Goal: Information Seeking & Learning: Learn about a topic

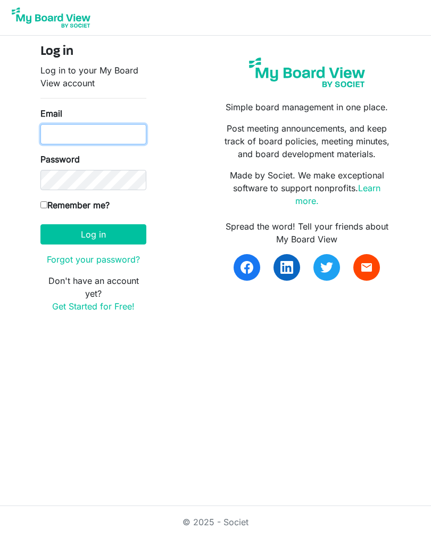
click at [101, 140] on input "Email" at bounding box center [93, 134] width 106 height 20
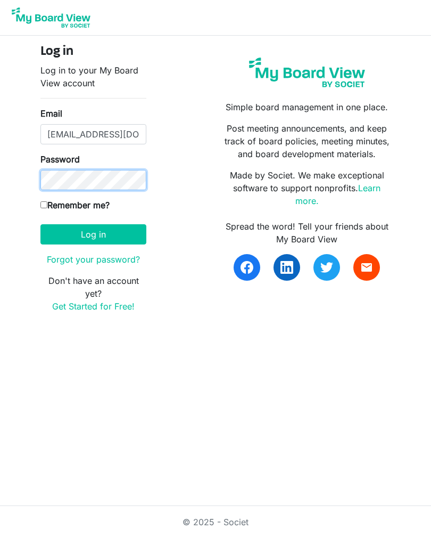
type input "idaboardmember3@gmail.com"
click at [80, 208] on label "Remember me?" at bounding box center [74, 205] width 69 height 13
click at [47, 208] on input "Remember me?" at bounding box center [43, 204] width 7 height 7
checkbox input "true"
click at [101, 235] on button "Log in" at bounding box center [93, 234] width 106 height 20
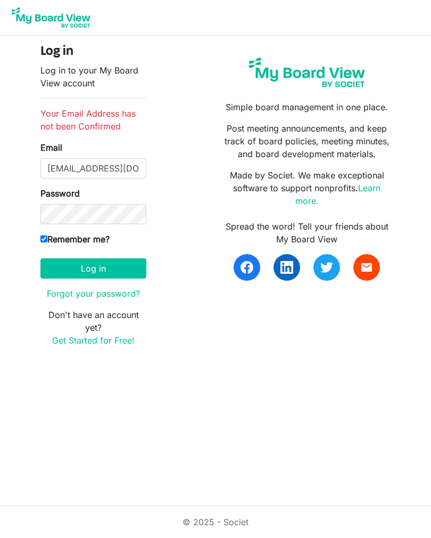
click at [116, 266] on button "Log in" at bounding box center [93, 268] width 106 height 20
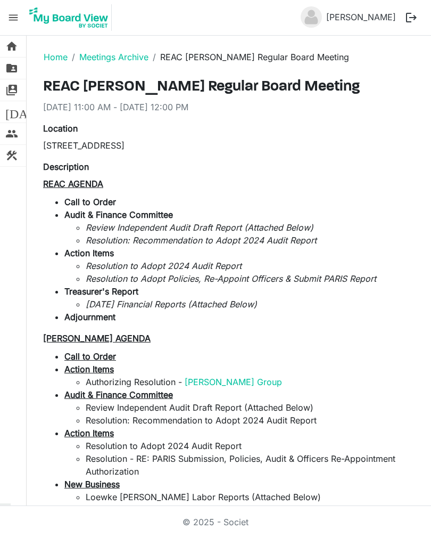
click at [58, 54] on link "Home" at bounding box center [56, 57] width 24 height 11
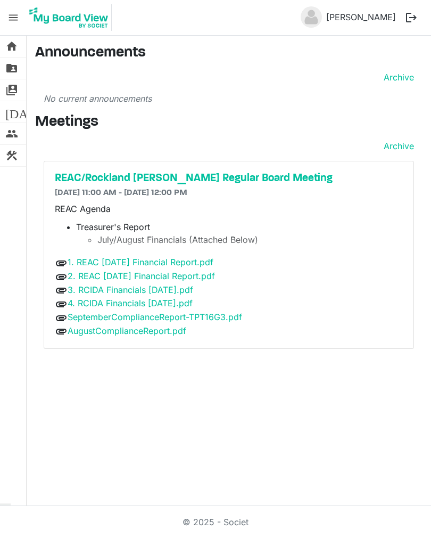
click at [243, 180] on h5 "REAC/Rockland [PERSON_NAME] Regular Board Meeting" at bounding box center [229, 178] width 348 height 13
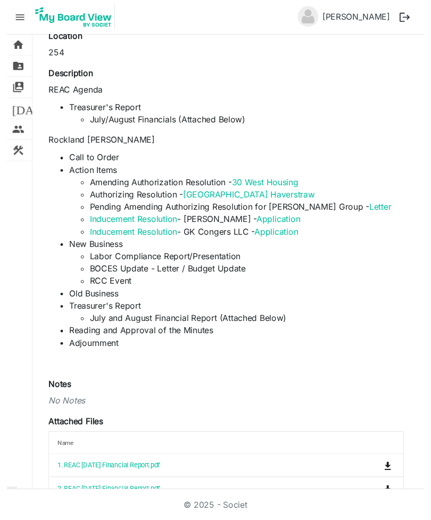
scroll to position [110, 0]
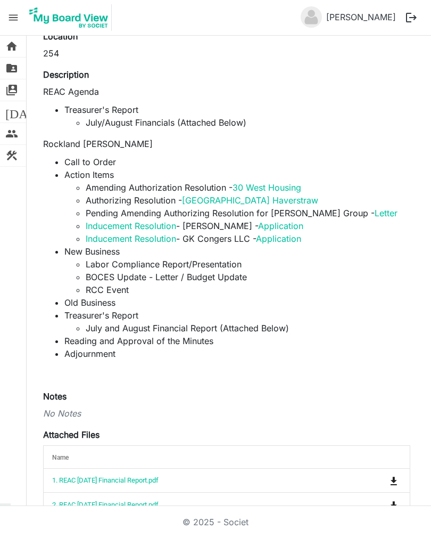
click at [299, 182] on link "30 West Housing" at bounding box center [267, 187] width 69 height 11
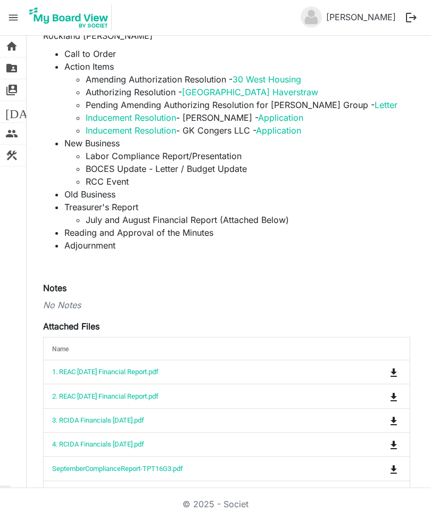
scroll to position [250, 0]
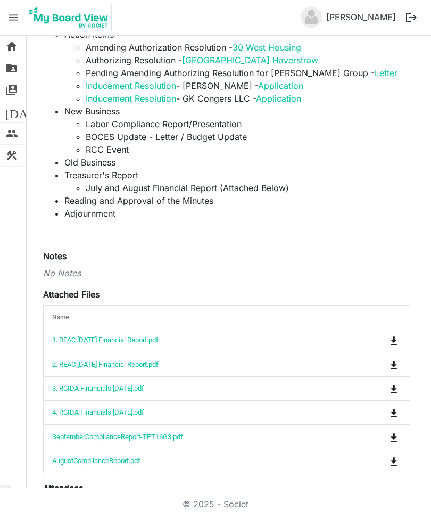
click at [100, 336] on link "1. REAC [DATE] Financial Report.pdf" at bounding box center [105, 340] width 107 height 8
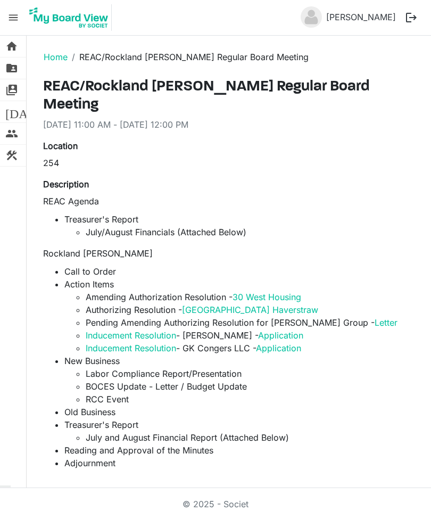
click at [258, 292] on link "30 West Housing" at bounding box center [267, 297] width 69 height 11
click at [222, 305] on link "[GEOGRAPHIC_DATA] Haverstraw" at bounding box center [250, 310] width 136 height 11
click at [375, 317] on link "Letter" at bounding box center [386, 322] width 23 height 11
click at [294, 330] on link "Application" at bounding box center [280, 335] width 45 height 11
click at [272, 343] on link "Application" at bounding box center [278, 348] width 45 height 11
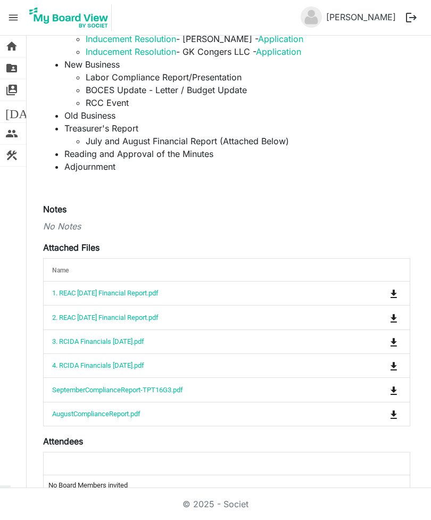
scroll to position [296, 0]
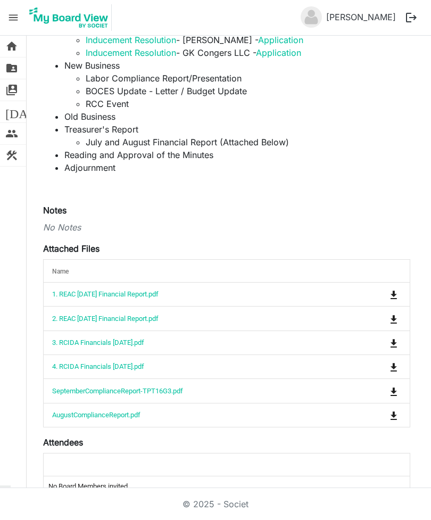
click at [79, 387] on link "SeptemberComplianceReport-TPT16G3.pdf" at bounding box center [117, 391] width 131 height 8
click at [68, 339] on link "3. RCIDA Financials [DATE].pdf" at bounding box center [98, 343] width 92 height 8
